Goal: Task Accomplishment & Management: Complete application form

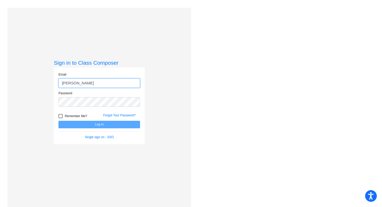
type input "[PERSON_NAME][EMAIL_ADDRESS][DOMAIN_NAME]"
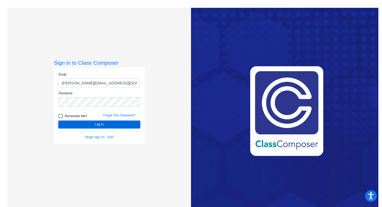
click at [114, 124] on button "Log In" at bounding box center [99, 125] width 82 height 8
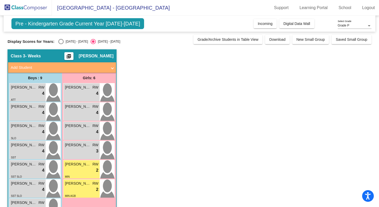
click at [20, 66] on mat-panel-title "Add Student" at bounding box center [59, 68] width 97 height 6
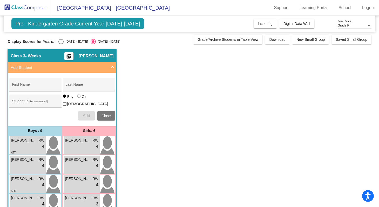
click at [41, 86] on input "First Name" at bounding box center [35, 86] width 47 height 4
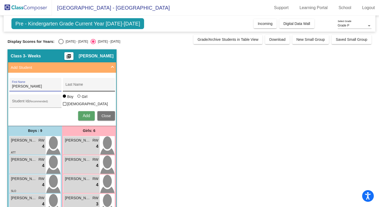
type input "[PERSON_NAME]"
click at [81, 85] on input "Last Name" at bounding box center [88, 86] width 47 height 4
type input "[PERSON_NAME]"
click at [32, 102] on input "Student Id (Recommended)" at bounding box center [35, 103] width 47 height 4
type input "672274"
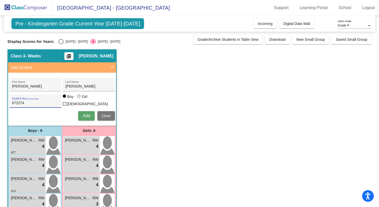
click at [80, 98] on div at bounding box center [78, 96] width 3 height 3
click at [79, 99] on input "Girl" at bounding box center [79, 99] width 0 height 0
radio input "true"
click at [87, 114] on span "Add" at bounding box center [86, 115] width 7 height 4
type input "[PERSON_NAME]"
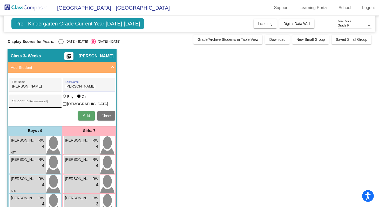
type input "[PERSON_NAME]"
click at [28, 100] on div "Student Id (Recommended)" at bounding box center [35, 102] width 47 height 11
type input "672406"
click at [65, 98] on div at bounding box center [64, 96] width 3 height 3
click at [65, 99] on input "Boy" at bounding box center [65, 99] width 0 height 0
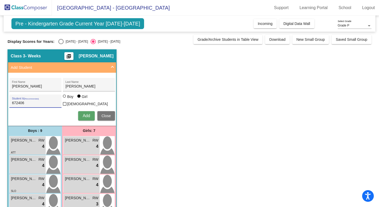
radio input "true"
click at [88, 115] on span "Add" at bounding box center [86, 115] width 7 height 4
type input "[PERSON_NAME]"
click at [39, 101] on input "Student Id (Recommended)" at bounding box center [35, 103] width 47 height 4
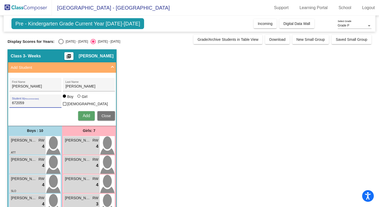
type input "672059"
click at [89, 116] on span "Add" at bounding box center [86, 115] width 7 height 4
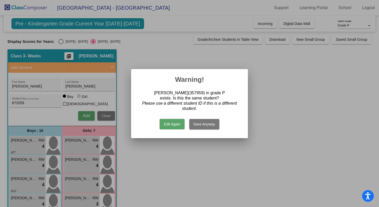
click at [202, 124] on button "Save Anyway" at bounding box center [204, 124] width 30 height 10
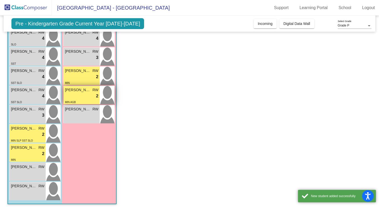
scroll to position [147, 0]
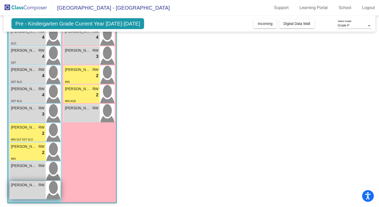
click at [48, 188] on img at bounding box center [53, 190] width 15 height 18
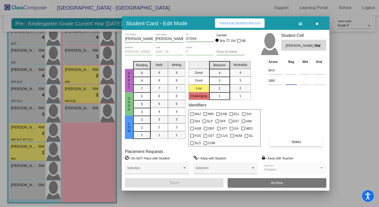
click at [289, 81] on input at bounding box center [291, 81] width 12 height 8
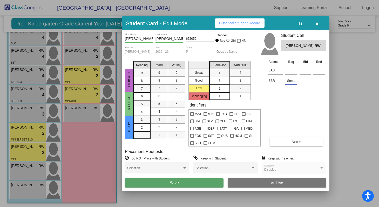
type input "Some"
click at [221, 88] on div "2" at bounding box center [219, 89] width 10 height 8
click at [240, 88] on span "2" at bounding box center [240, 88] width 2 height 5
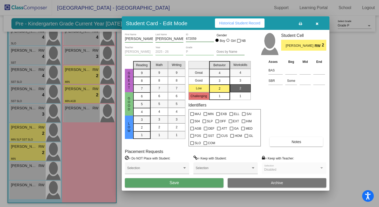
click at [277, 107] on div "Asses Beg Mid End BAS SBR Some Notes" at bounding box center [296, 102] width 59 height 87
click at [192, 185] on button "Save" at bounding box center [174, 182] width 99 height 9
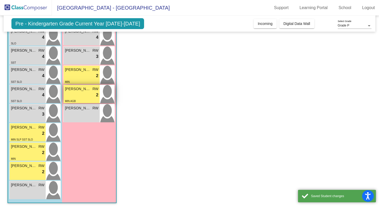
click at [78, 94] on div "lock do_not_disturb_alt 2" at bounding box center [81, 95] width 33 height 7
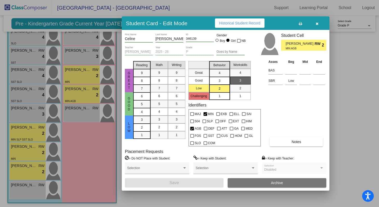
click at [293, 140] on span "Notes" at bounding box center [297, 142] width 10 height 4
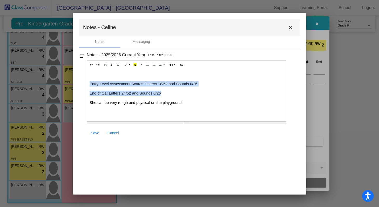
drag, startPoint x: 90, startPoint y: 78, endPoint x: 172, endPoint y: 87, distance: 82.3
click at [172, 87] on span "Entry-Level Assessment Scores: Letters 18/52 and Sounds 0/26 End of Q1: Letters…" at bounding box center [187, 97] width 194 height 32
copy span "Entry-Level Assessment Scores: Letters 18/52 and Sounds 0/26 End of Q1: Letters…"
click at [99, 134] on span "Save" at bounding box center [95, 133] width 8 height 4
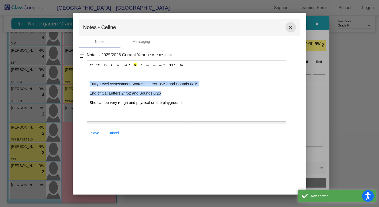
click at [293, 26] on mat-icon "close" at bounding box center [291, 27] width 6 height 6
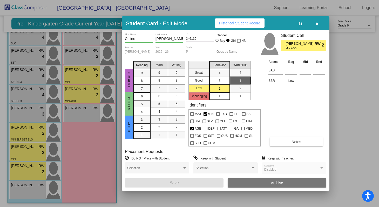
click at [27, 168] on div at bounding box center [189, 103] width 379 height 207
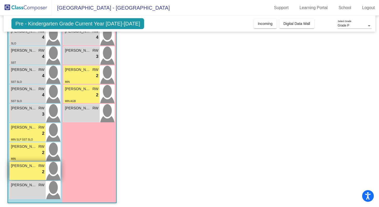
click at [25, 169] on div "lock do_not_disturb_alt 2" at bounding box center [27, 172] width 33 height 7
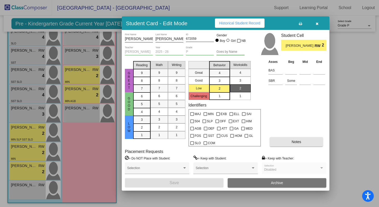
click at [301, 141] on span "Notes" at bounding box center [297, 142] width 10 height 4
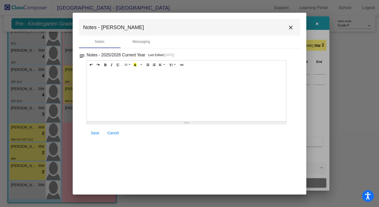
click at [110, 80] on div at bounding box center [186, 95] width 199 height 52
paste div
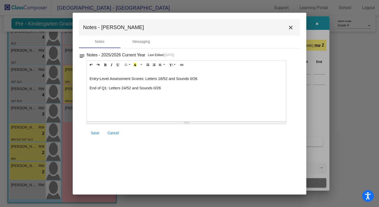
click at [163, 79] on span "Entry-Level Assessment Scores: Letters 18/52 and Sounds 0/26" at bounding box center [144, 79] width 108 height 4
click at [126, 88] on span "End of Q1: Letters 24/52 and Sounds 0/26" at bounding box center [125, 88] width 71 height 4
drag, startPoint x: 167, startPoint y: 89, endPoint x: 87, endPoint y: 89, distance: 79.2
click at [87, 89] on div "Entry-Level Assessment Scores: Letters 0/52 and Sounds 0/26 End of Q1: Letters …" at bounding box center [186, 95] width 199 height 52
click at [91, 89] on span "Has been absent A LOT" at bounding box center [110, 88] width 41 height 4
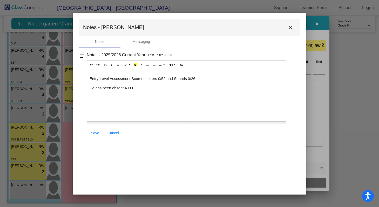
click at [138, 89] on p "He has been absent A LOT" at bounding box center [187, 87] width 194 height 5
click at [98, 132] on span "Save" at bounding box center [95, 133] width 8 height 4
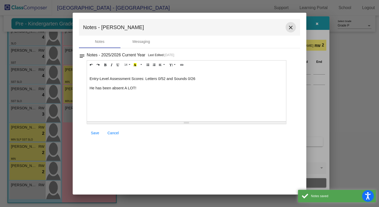
click at [291, 25] on mat-icon "close" at bounding box center [291, 27] width 6 height 6
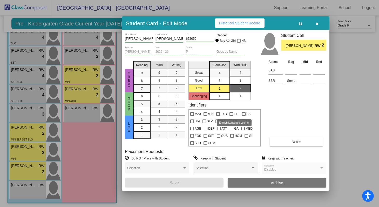
click at [232, 113] on div at bounding box center [232, 114] width 4 height 4
click at [231, 116] on input "ELL" at bounding box center [231, 116] width 0 height 0
checkbox input "true"
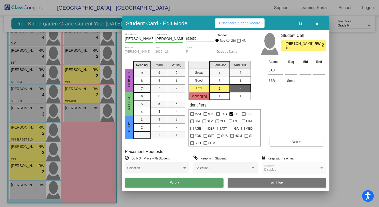
click at [281, 108] on div "Asses Beg Mid End BAS SBR Some Notes" at bounding box center [296, 102] width 59 height 87
click at [219, 129] on div at bounding box center [219, 129] width 4 height 4
click at [219, 130] on input "ATT" at bounding box center [219, 130] width 0 height 0
checkbox input "true"
click at [248, 121] on span "HIM" at bounding box center [249, 121] width 6 height 6
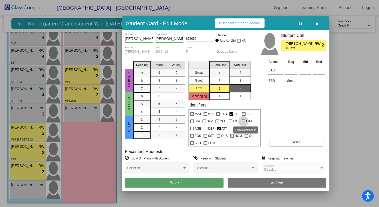
click at [244, 123] on input "HIM" at bounding box center [243, 123] width 0 height 0
checkbox input "true"
click at [193, 113] on div at bounding box center [192, 114] width 4 height 4
click at [192, 116] on input "MAJ" at bounding box center [192, 116] width 0 height 0
checkbox input "true"
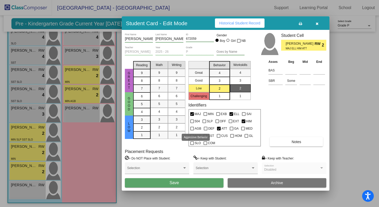
click at [194, 129] on label "AGB" at bounding box center [195, 128] width 11 height 6
click at [192, 130] on input "AGB" at bounding box center [192, 130] width 0 height 0
checkbox input "true"
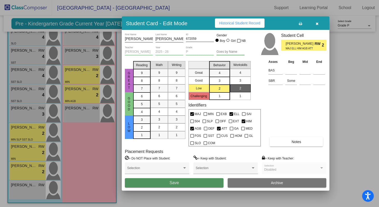
click at [195, 180] on button "Save" at bounding box center [174, 182] width 99 height 9
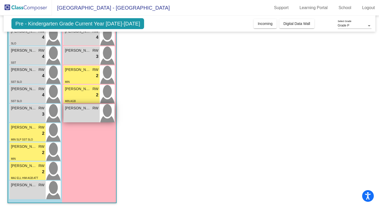
click at [87, 110] on div "[PERSON_NAME] RW lock do_not_disturb_alt" at bounding box center [82, 113] width 36 height 18
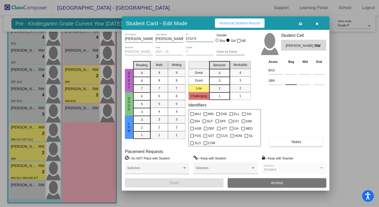
click at [288, 82] on input at bounding box center [291, 81] width 12 height 8
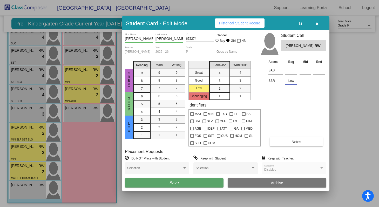
type input "Low"
click at [284, 94] on div "Asses Beg Mid End BAS SBR Low Notes" at bounding box center [296, 102] width 59 height 87
click at [221, 71] on div "4" at bounding box center [219, 73] width 10 height 8
click at [247, 73] on mat-list-option "4" at bounding box center [240, 73] width 21 height 8
click at [224, 82] on div "3" at bounding box center [219, 81] width 10 height 8
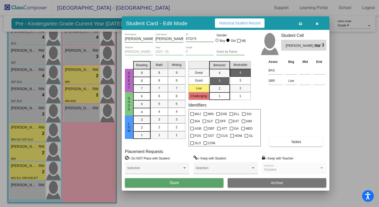
click at [295, 140] on span "Notes" at bounding box center [297, 142] width 10 height 4
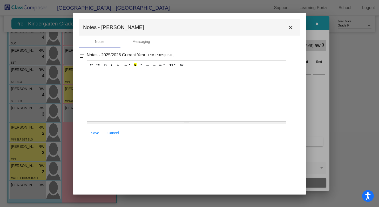
click at [110, 75] on div at bounding box center [186, 95] width 199 height 52
paste div
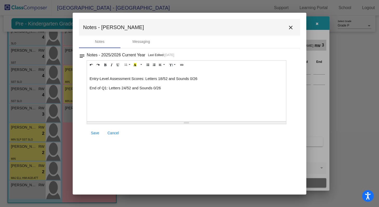
click at [162, 80] on span "Entry-Level Assessment Scores: Letters 18/52 and Sounds 0/26" at bounding box center [144, 79] width 108 height 4
click at [192, 79] on span "Entry-Level Assessment Scores: Letters 22/52 and Sounds 0/26" at bounding box center [144, 79] width 108 height 4
drag, startPoint x: 189, startPoint y: 87, endPoint x: 88, endPoint y: 88, distance: 100.7
click at [88, 88] on div "Entry-Level Assessment Scores: Letters 22/52 and Sounds 9/26 End of Q1: Letters…" at bounding box center [186, 95] width 199 height 52
click at [210, 82] on div "Entry-Level Assessment Scores: Letters 22/52 and Sounds 9/26" at bounding box center [186, 95] width 199 height 52
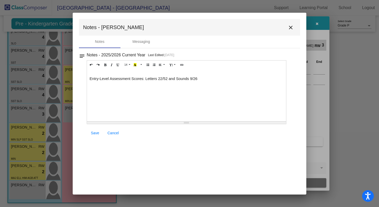
click at [208, 79] on p "Entry-Level Assessment Scores: Letters 22/52 and Sounds 9/26" at bounding box center [187, 78] width 194 height 5
click at [194, 96] on p at bounding box center [187, 97] width 194 height 5
click at [95, 133] on span "Save" at bounding box center [95, 133] width 8 height 4
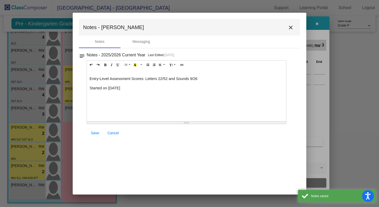
click at [292, 28] on mat-icon "close" at bounding box center [291, 27] width 6 height 6
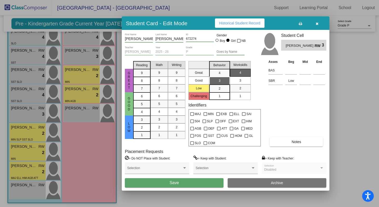
click at [303, 114] on div "Asses Beg Mid End BAS SBR Low Notes" at bounding box center [296, 102] width 59 height 87
click at [209, 183] on button "Save" at bounding box center [174, 182] width 99 height 9
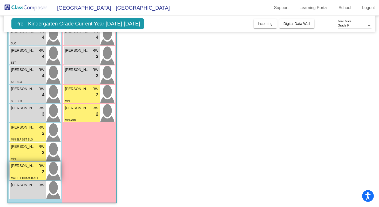
click at [57, 168] on img at bounding box center [53, 171] width 15 height 18
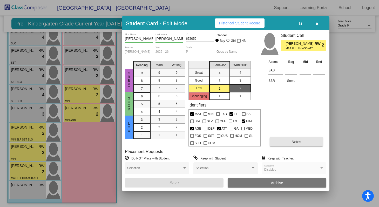
click at [304, 143] on button "Notes" at bounding box center [296, 141] width 53 height 9
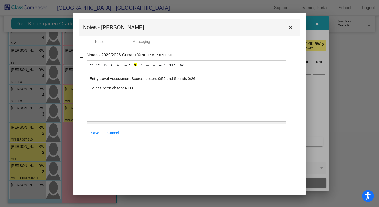
click at [147, 89] on p "He has been absent A LOT!" at bounding box center [187, 87] width 194 height 5
click at [96, 133] on span "Save" at bounding box center [95, 133] width 8 height 4
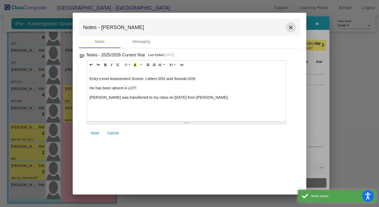
click at [291, 28] on mat-icon "close" at bounding box center [291, 27] width 6 height 6
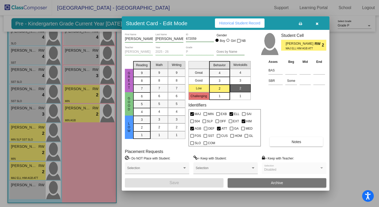
click at [35, 190] on div at bounding box center [189, 103] width 379 height 207
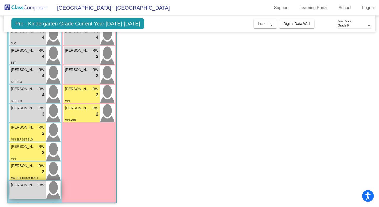
click at [55, 186] on img at bounding box center [53, 190] width 15 height 18
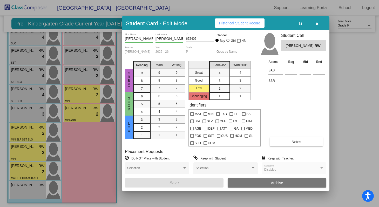
click at [241, 72] on span "4" at bounding box center [240, 72] width 2 height 5
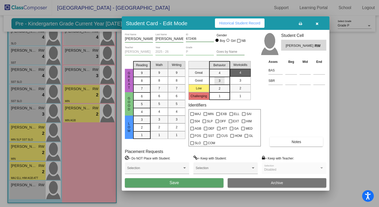
click at [223, 82] on div "3" at bounding box center [219, 81] width 10 height 8
click at [289, 81] on input at bounding box center [291, 81] width 12 height 8
type input "Low"
click at [287, 110] on div "Asses Beg Mid End BAS SBR Low Notes" at bounding box center [296, 102] width 59 height 87
click at [300, 144] on button "Notes" at bounding box center [296, 141] width 53 height 9
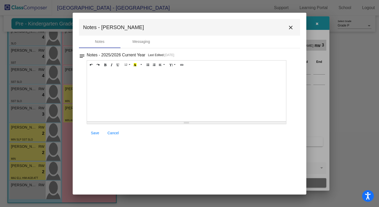
click at [112, 83] on div at bounding box center [186, 95] width 199 height 52
paste div
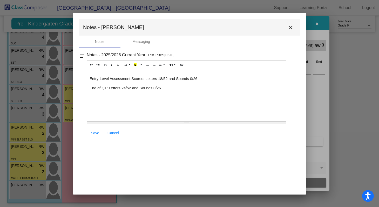
click at [162, 79] on span "Entry-Level Assessment Scores: Letters 18/52 and Sounds 0/26" at bounding box center [144, 79] width 108 height 4
click at [193, 79] on span "Entry-Level Assessment Scores: Letters 52/52 and Sounds 0/26" at bounding box center [144, 79] width 108 height 4
drag, startPoint x: 177, startPoint y: 89, endPoint x: 89, endPoint y: 87, distance: 87.5
click at [90, 87] on p "End of Q1: Letters 24/52 and Sounds 0/26" at bounding box center [187, 87] width 194 height 5
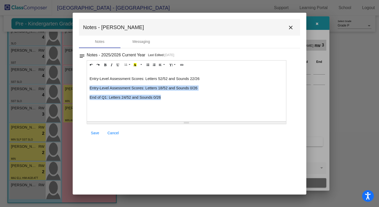
drag, startPoint x: 170, startPoint y: 101, endPoint x: 86, endPoint y: 85, distance: 85.6
click at [86, 85] on div "notes Notes - 2025/2026 Current Year Last Edited: [DATE] 11 8 9 10 11 12 14 18 …" at bounding box center [189, 95] width 221 height 88
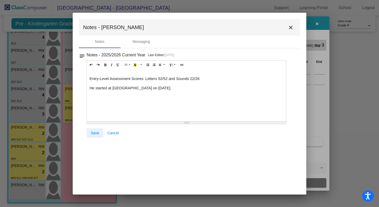
click at [97, 132] on span "Save" at bounding box center [95, 133] width 8 height 4
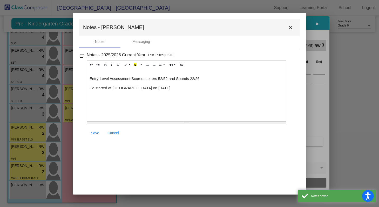
click at [289, 27] on mat-icon "close" at bounding box center [291, 27] width 6 height 6
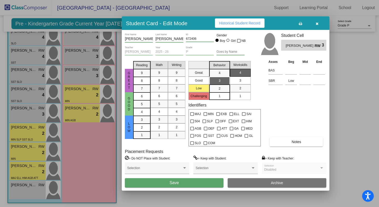
click at [290, 97] on div "Asses Beg Mid End BAS SBR Low Notes" at bounding box center [296, 102] width 59 height 87
click at [297, 141] on span "Notes" at bounding box center [297, 142] width 10 height 4
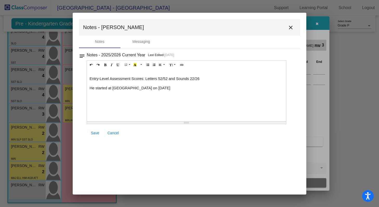
click at [154, 92] on div "Entry-Level Assessment Scores: Letters 52/52 and Sounds 22/26 He started at [GE…" at bounding box center [186, 95] width 199 height 52
click at [93, 133] on span "Save" at bounding box center [95, 133] width 8 height 4
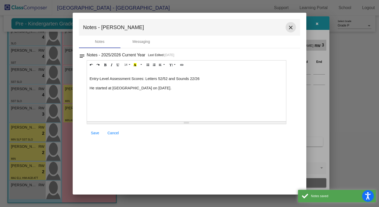
click at [291, 28] on mat-icon "close" at bounding box center [291, 27] width 6 height 6
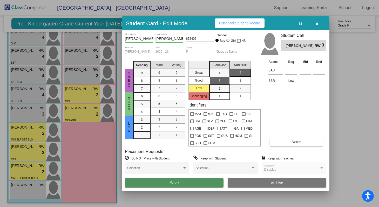
click at [207, 181] on button "Save" at bounding box center [174, 182] width 99 height 9
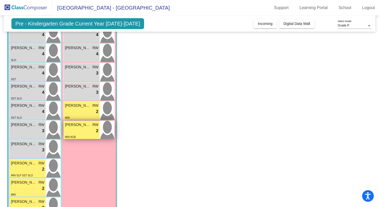
scroll to position [147, 0]
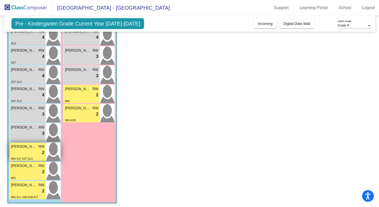
click at [31, 151] on div "lock do_not_disturb_alt 2" at bounding box center [27, 152] width 33 height 7
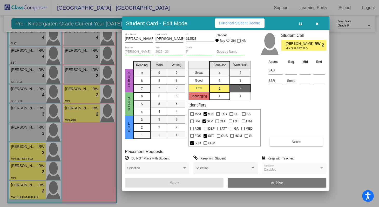
scroll to position [0, 0]
click at [319, 23] on button "button" at bounding box center [317, 22] width 17 height 9
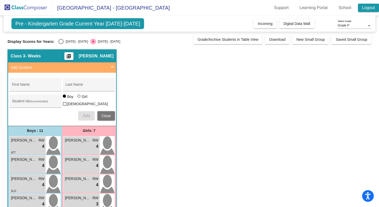
click at [371, 8] on link "Logout" at bounding box center [368, 8] width 21 height 8
